Goal: Information Seeking & Learning: Learn about a topic

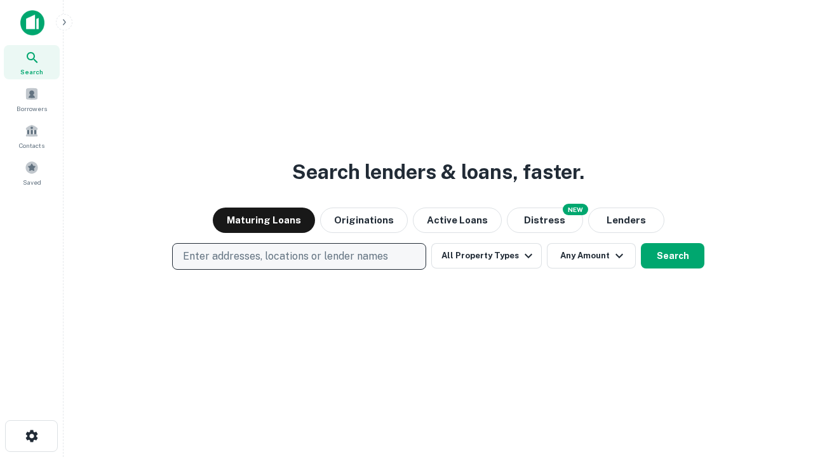
click at [299, 257] on p "Enter addresses, locations or lender names" at bounding box center [285, 256] width 205 height 15
type input "**********"
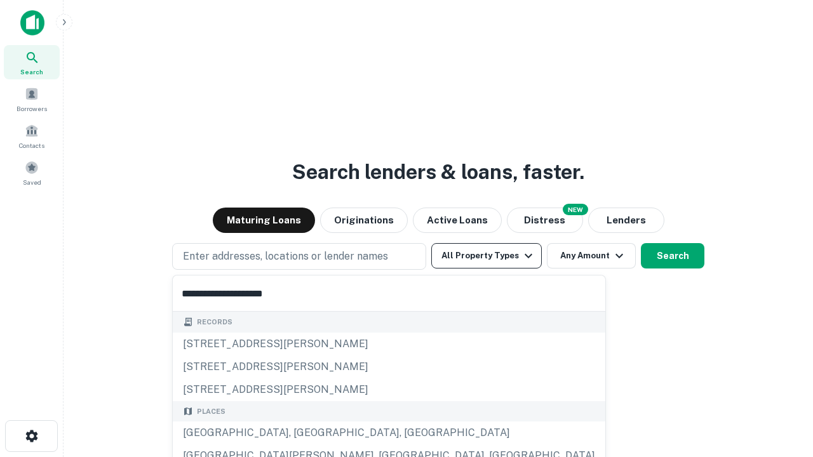
click at [304, 433] on div "Santa Monica, CA, USA" at bounding box center [389, 433] width 433 height 23
click at [487, 256] on button "All Property Types" at bounding box center [486, 255] width 111 height 25
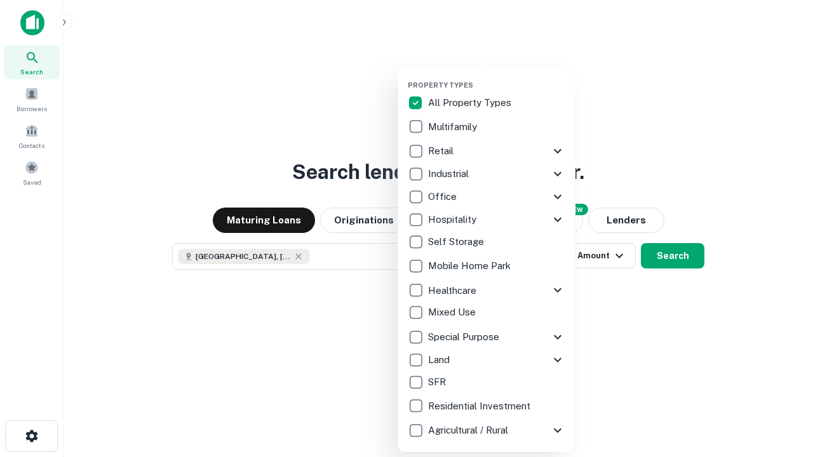
click at [497, 77] on button "button" at bounding box center [497, 77] width 178 height 1
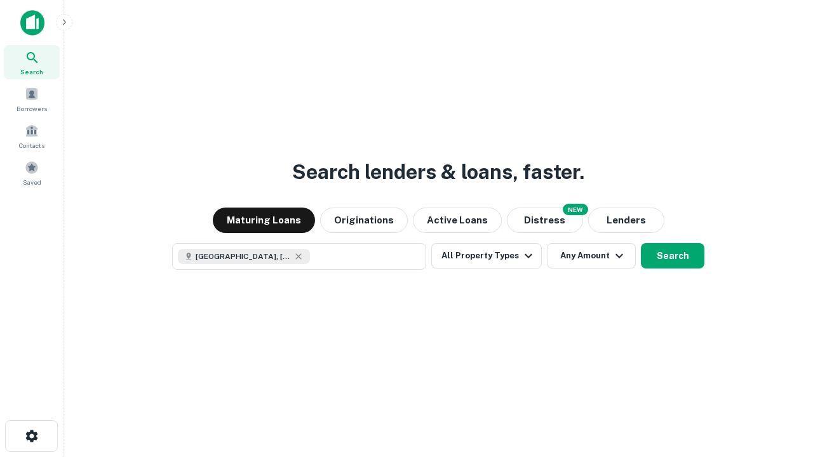
scroll to position [20, 0]
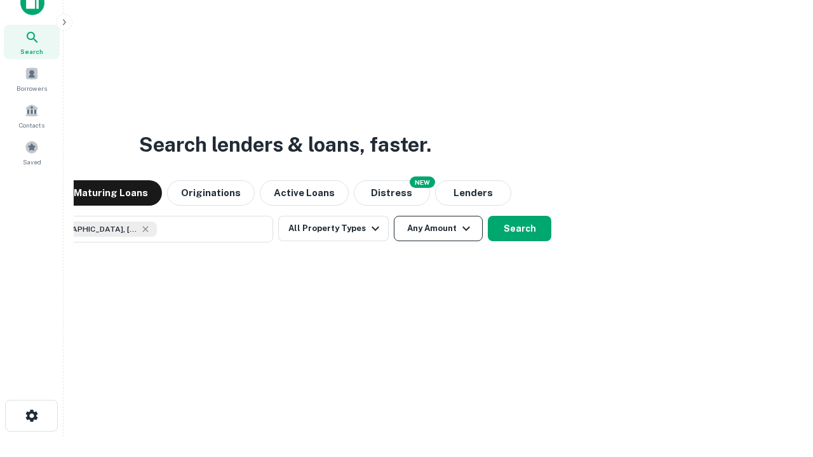
click at [394, 216] on button "Any Amount" at bounding box center [438, 228] width 89 height 25
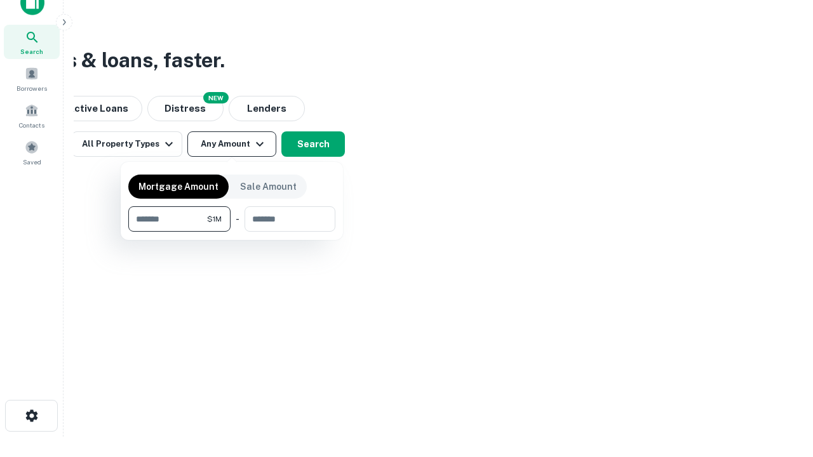
type input "*******"
click at [232, 232] on button "button" at bounding box center [231, 232] width 207 height 1
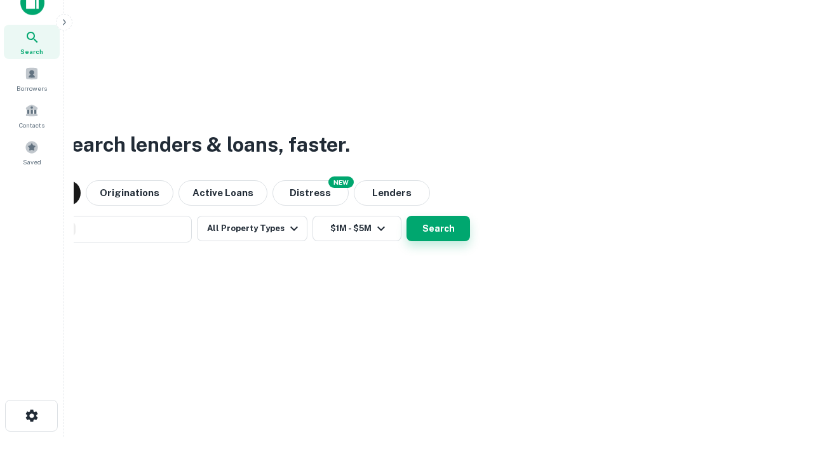
click at [407, 216] on button "Search" at bounding box center [439, 228] width 64 height 25
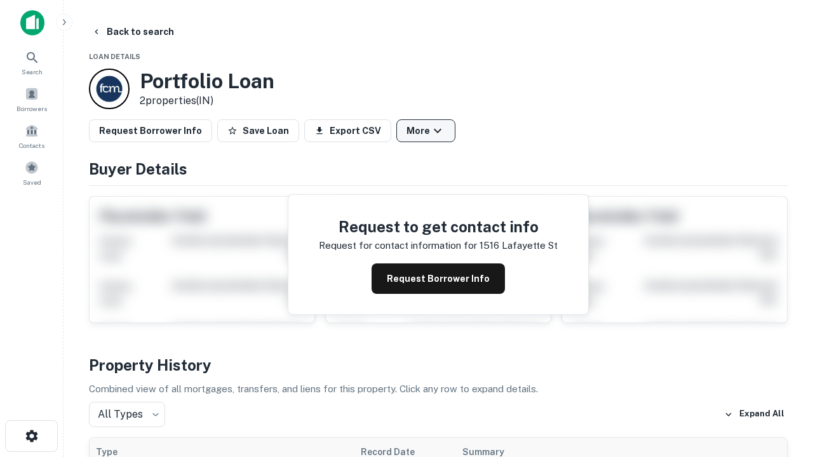
click at [426, 131] on button "More" at bounding box center [425, 130] width 59 height 23
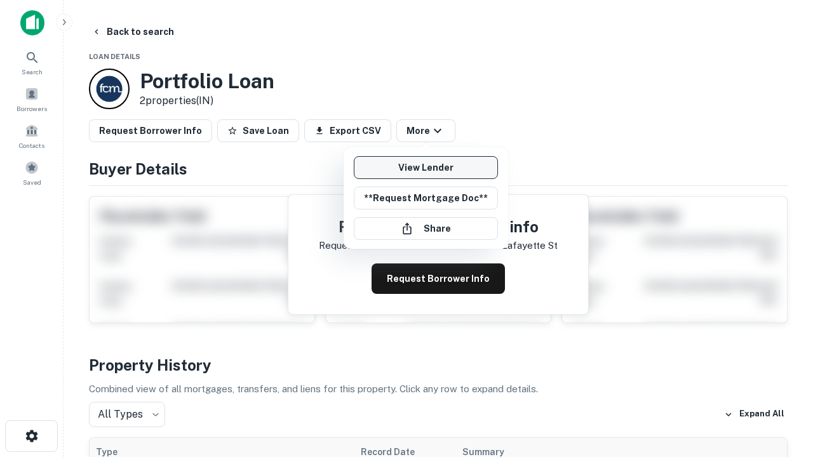
click at [426, 168] on link "View Lender" at bounding box center [426, 167] width 144 height 23
